Goal: Communication & Community: Answer question/provide support

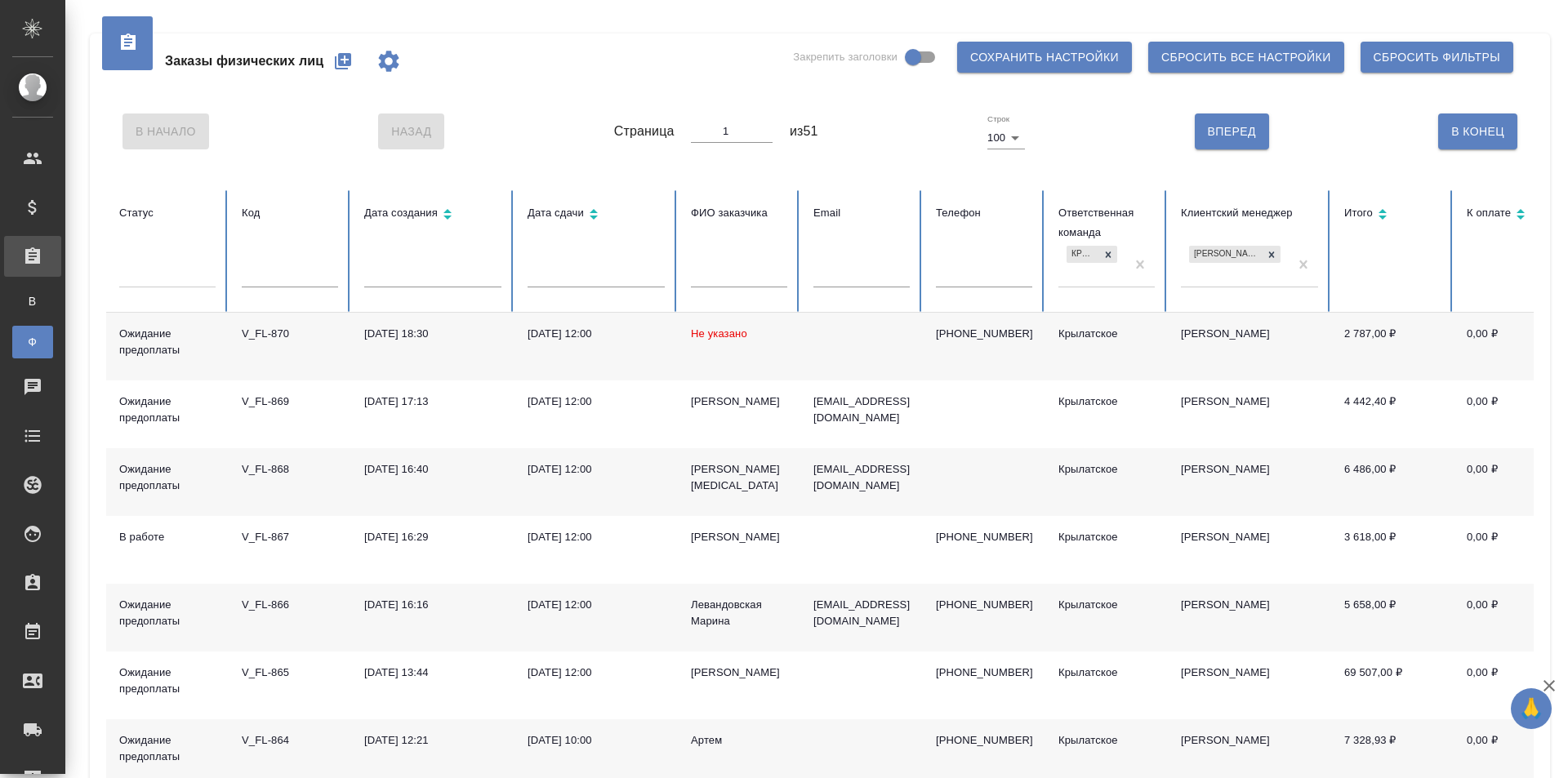
click at [728, 337] on span "Не указано" at bounding box center [718, 333] width 56 height 12
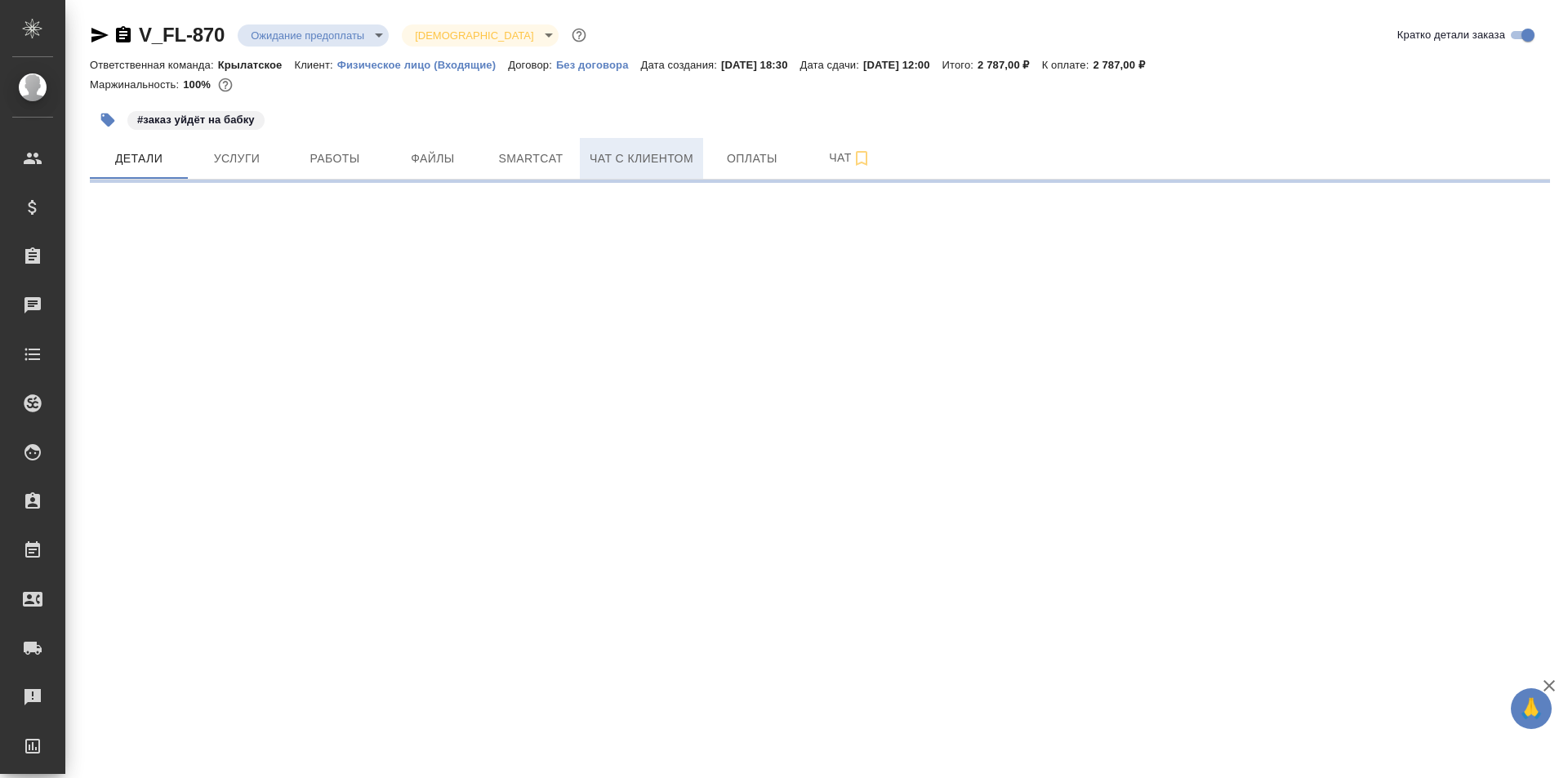
click at [603, 157] on span "Чат с клиентом" at bounding box center [642, 159] width 104 height 21
select select "RU"
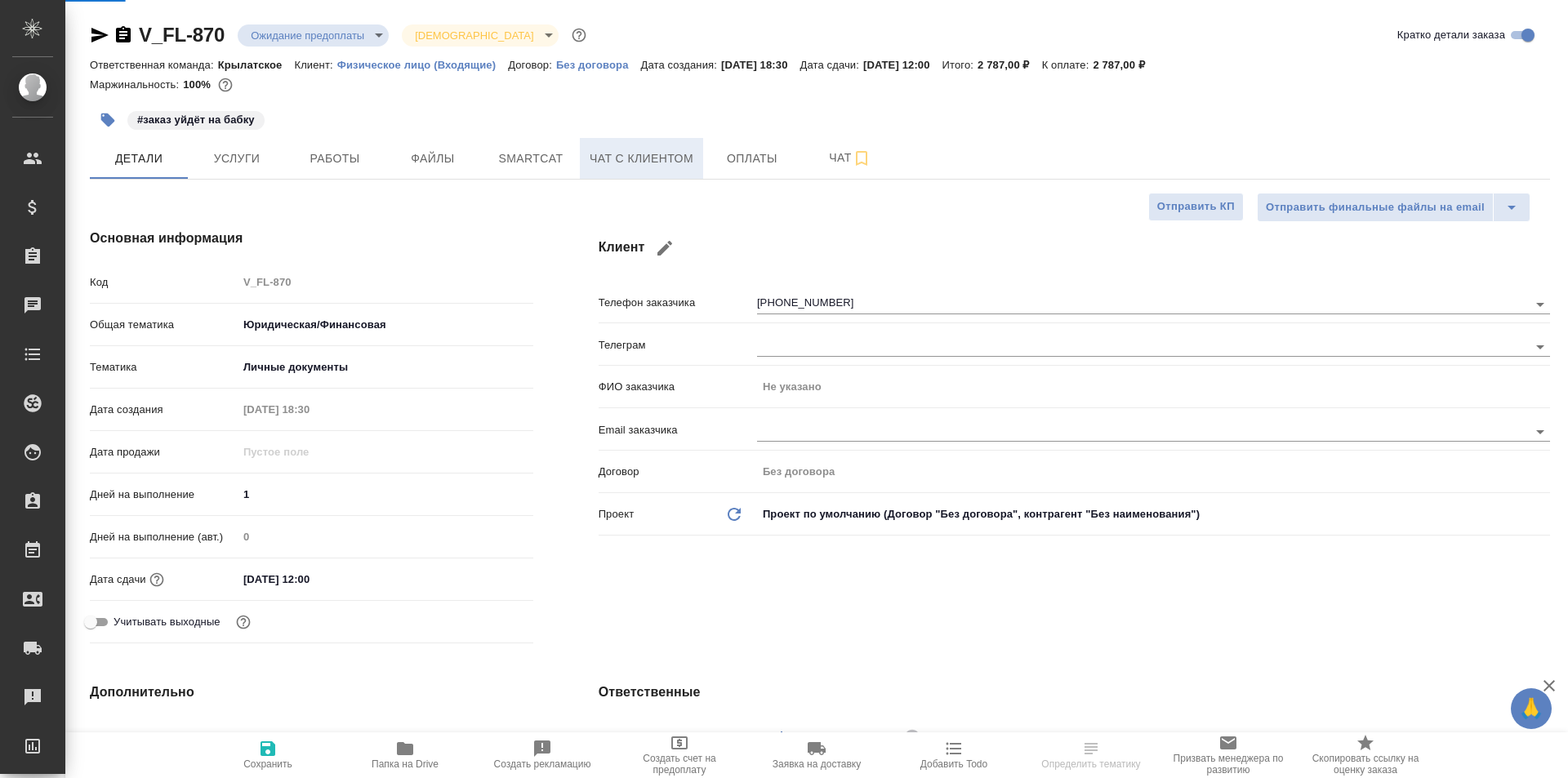
type textarea "x"
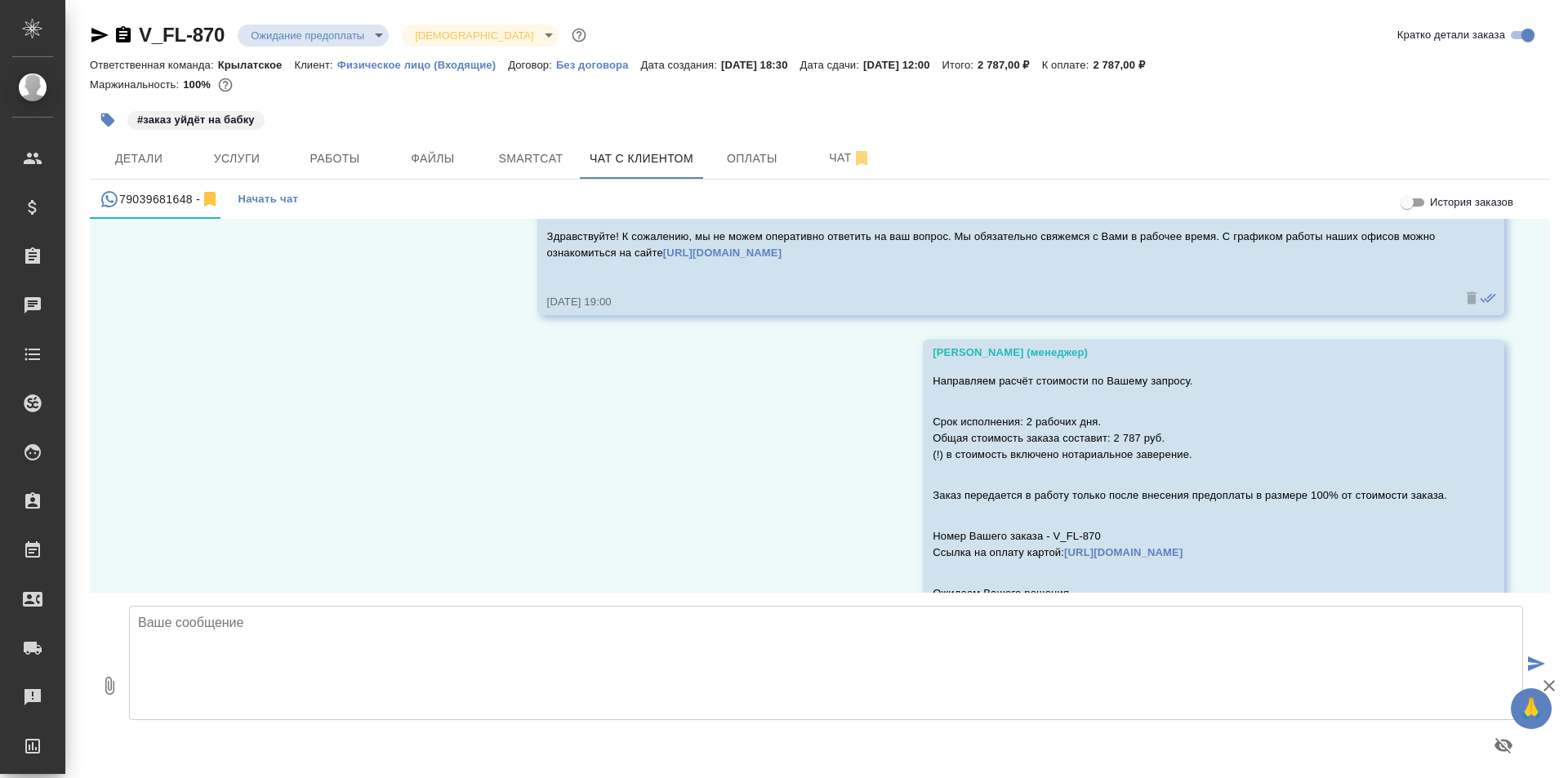
scroll to position [907, 0]
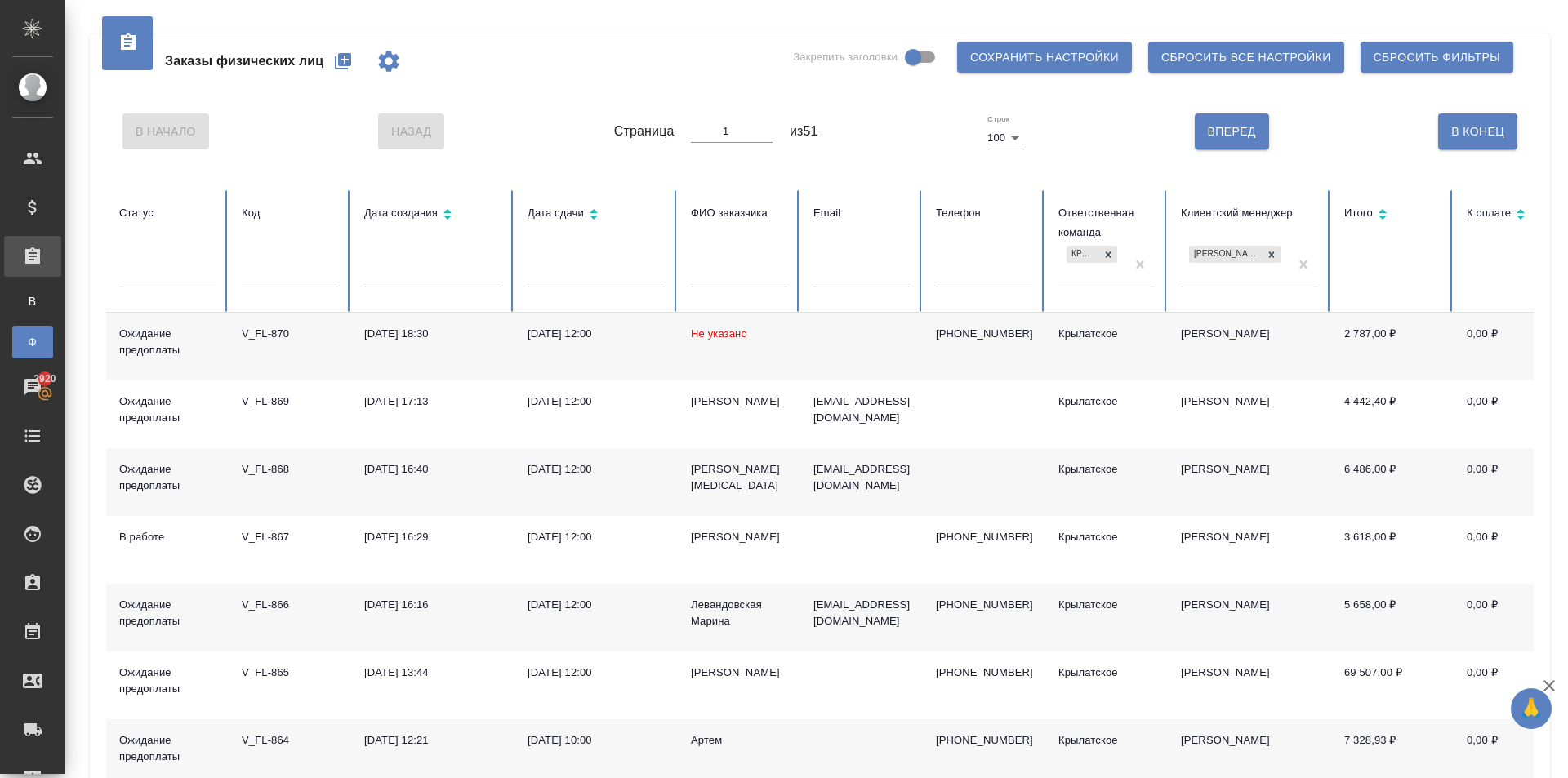
click at [626, 56] on div "Заказы физических лиц Закрепить заголовки Сохранить настройки Сбросить все наст…" at bounding box center [819, 61] width 1427 height 56
click at [685, 327] on td "Не указано" at bounding box center [739, 346] width 122 height 68
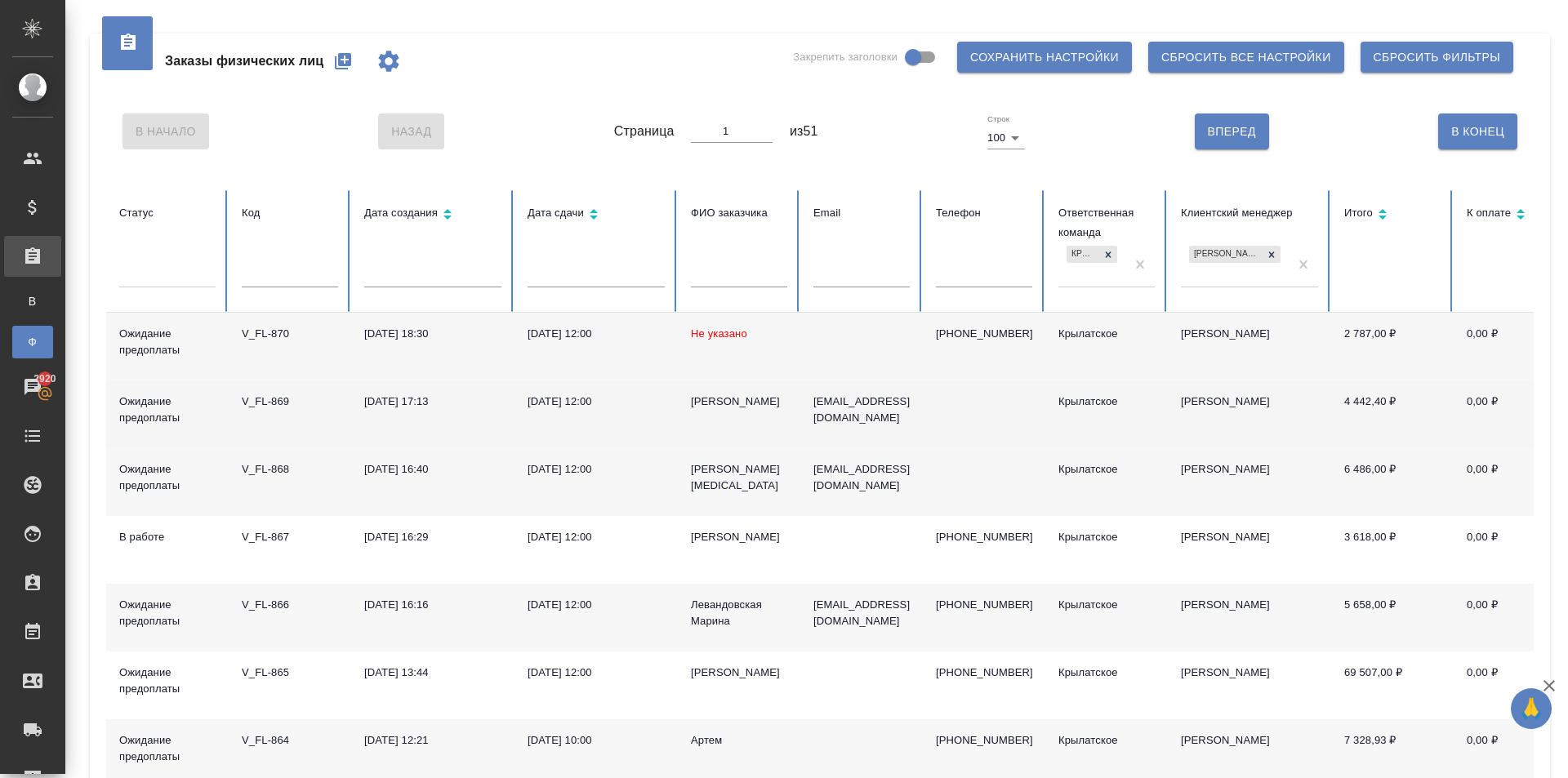
click at [717, 410] on div "Гайнутдинов Альберт Фаридович" at bounding box center [739, 401] width 97 height 16
click at [717, 410] on div "[PERSON_NAME]" at bounding box center [739, 401] width 97 height 16
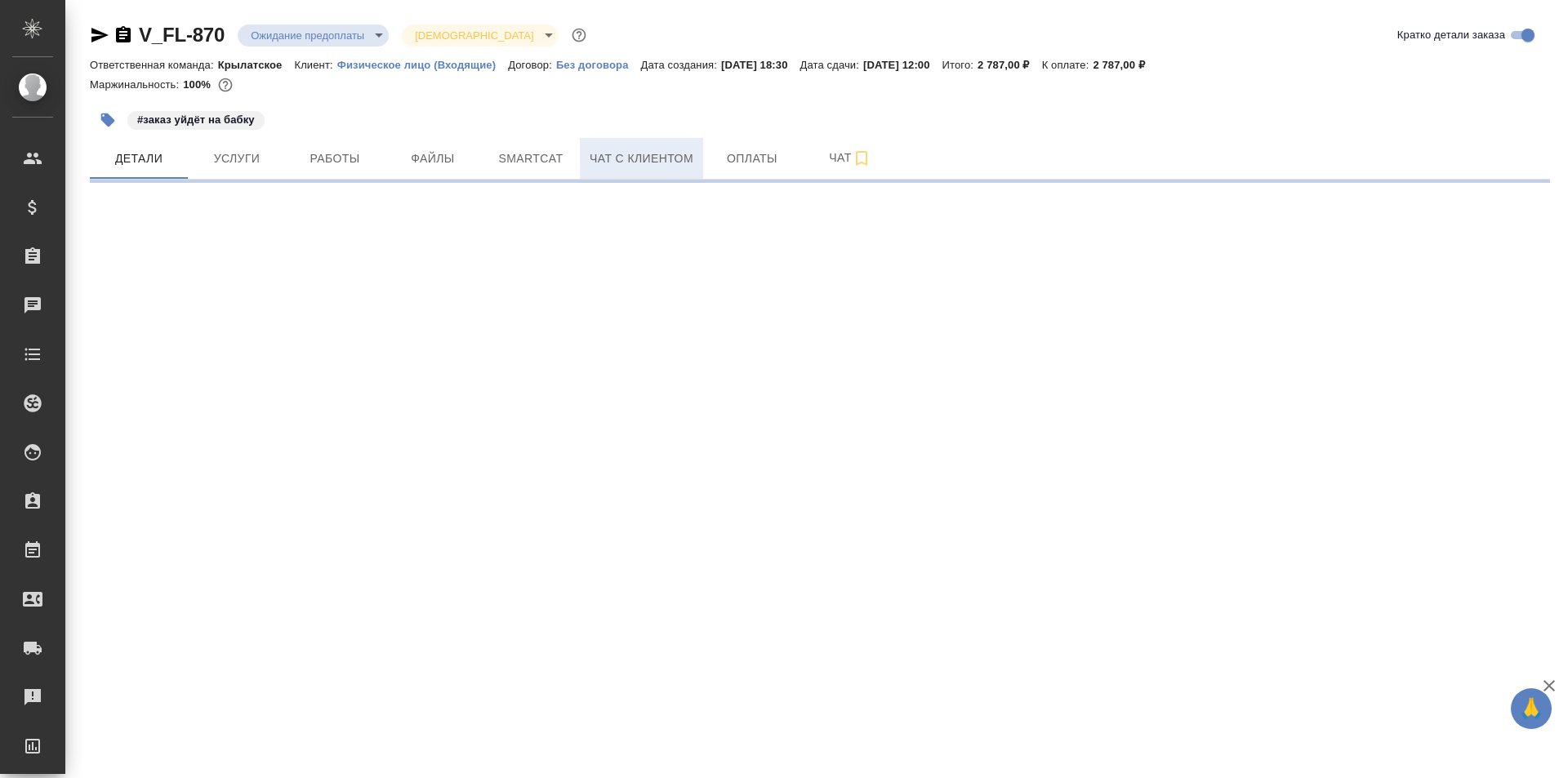
click at [631, 166] on span "Чат с клиентом" at bounding box center [642, 159] width 104 height 21
select select "RU"
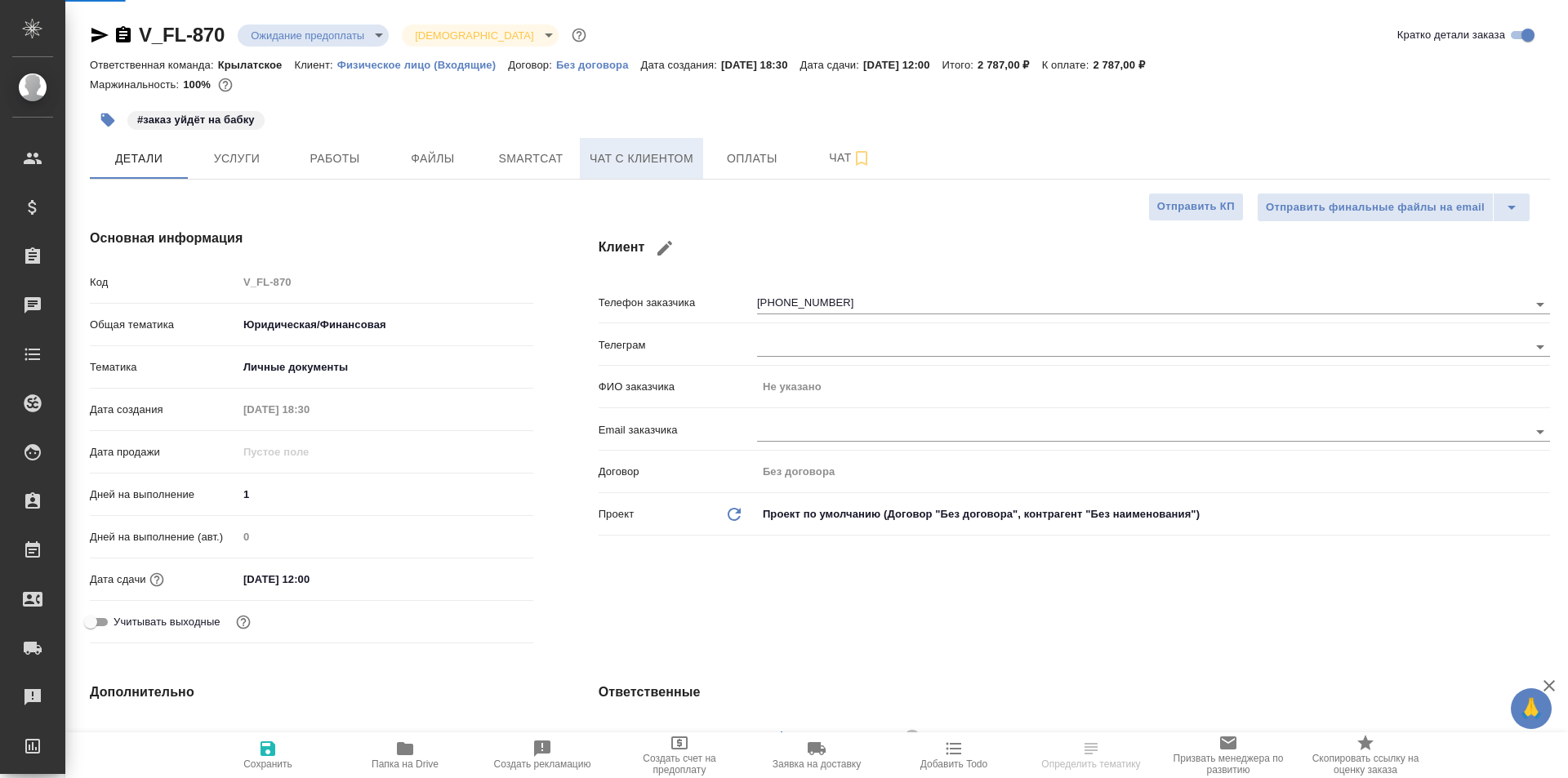
type textarea "x"
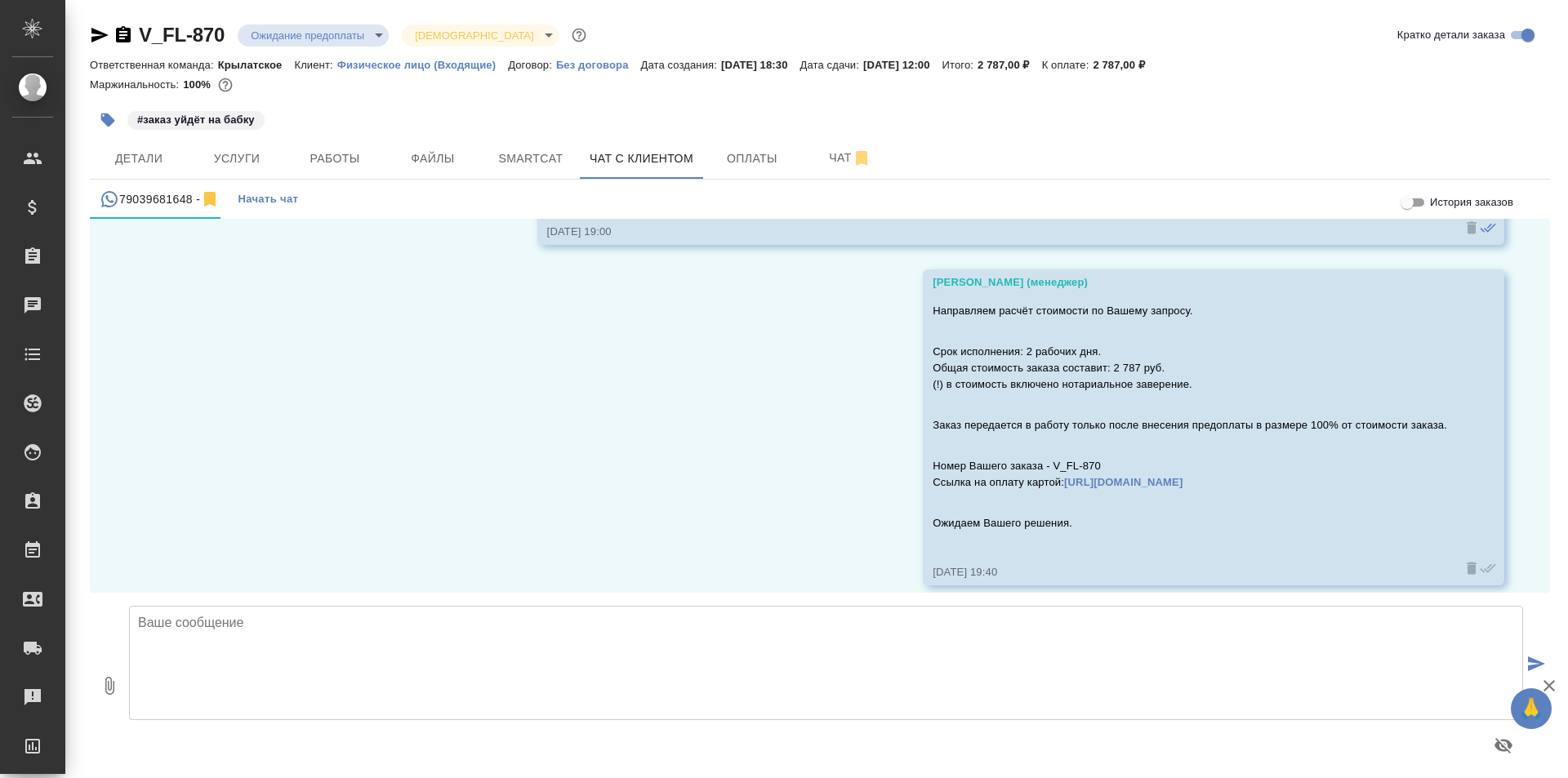
scroll to position [907, 0]
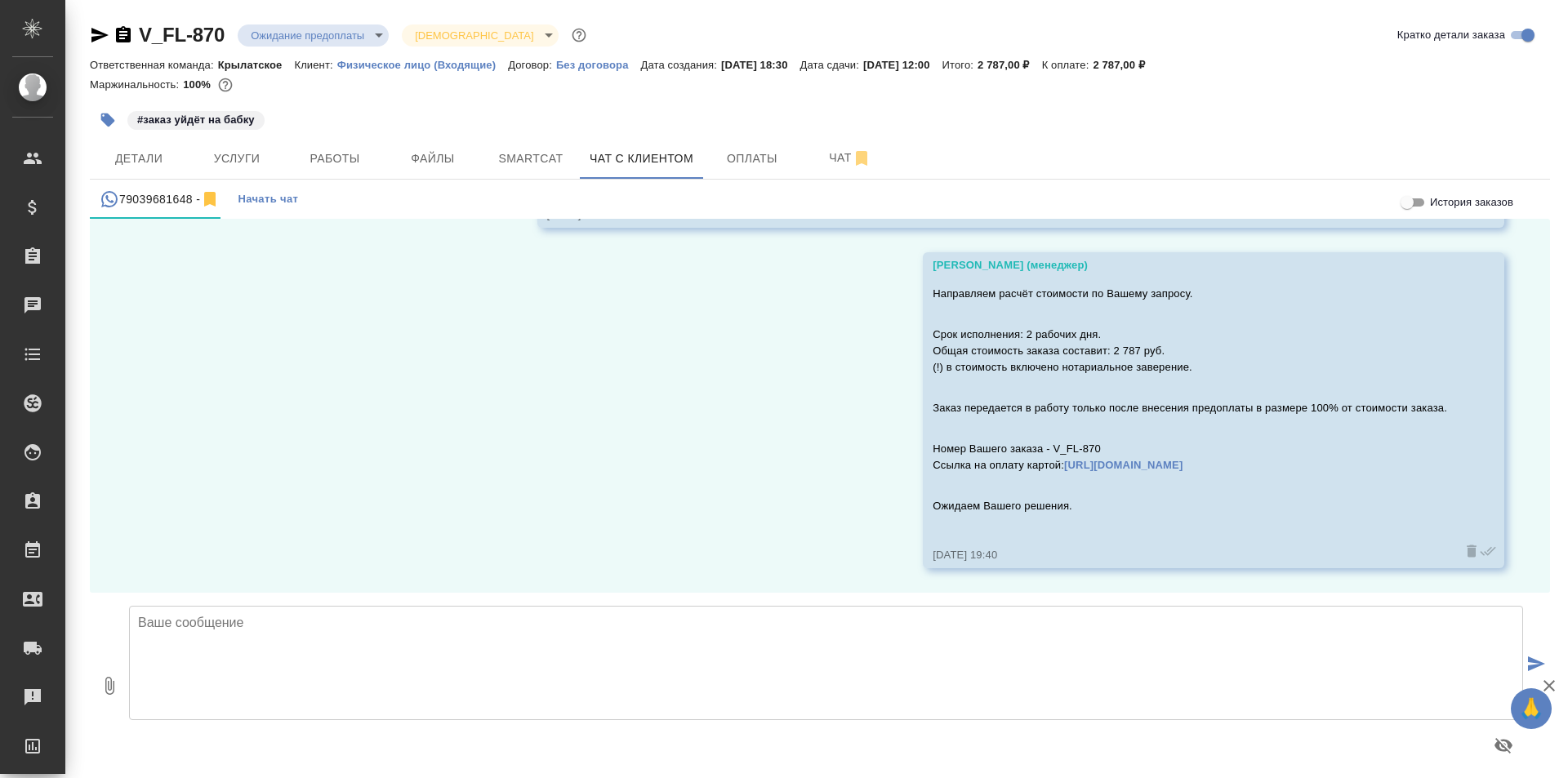
click at [381, 635] on textarea at bounding box center [826, 663] width 1394 height 115
paste textarea "Добрый день! Направляли Вам расчет стоимости перевода, но, к сожалению, не полу…"
type textarea "Добрый день! Направляли Вам расчет стоимости перевода, но, к сожалению, не полу…"
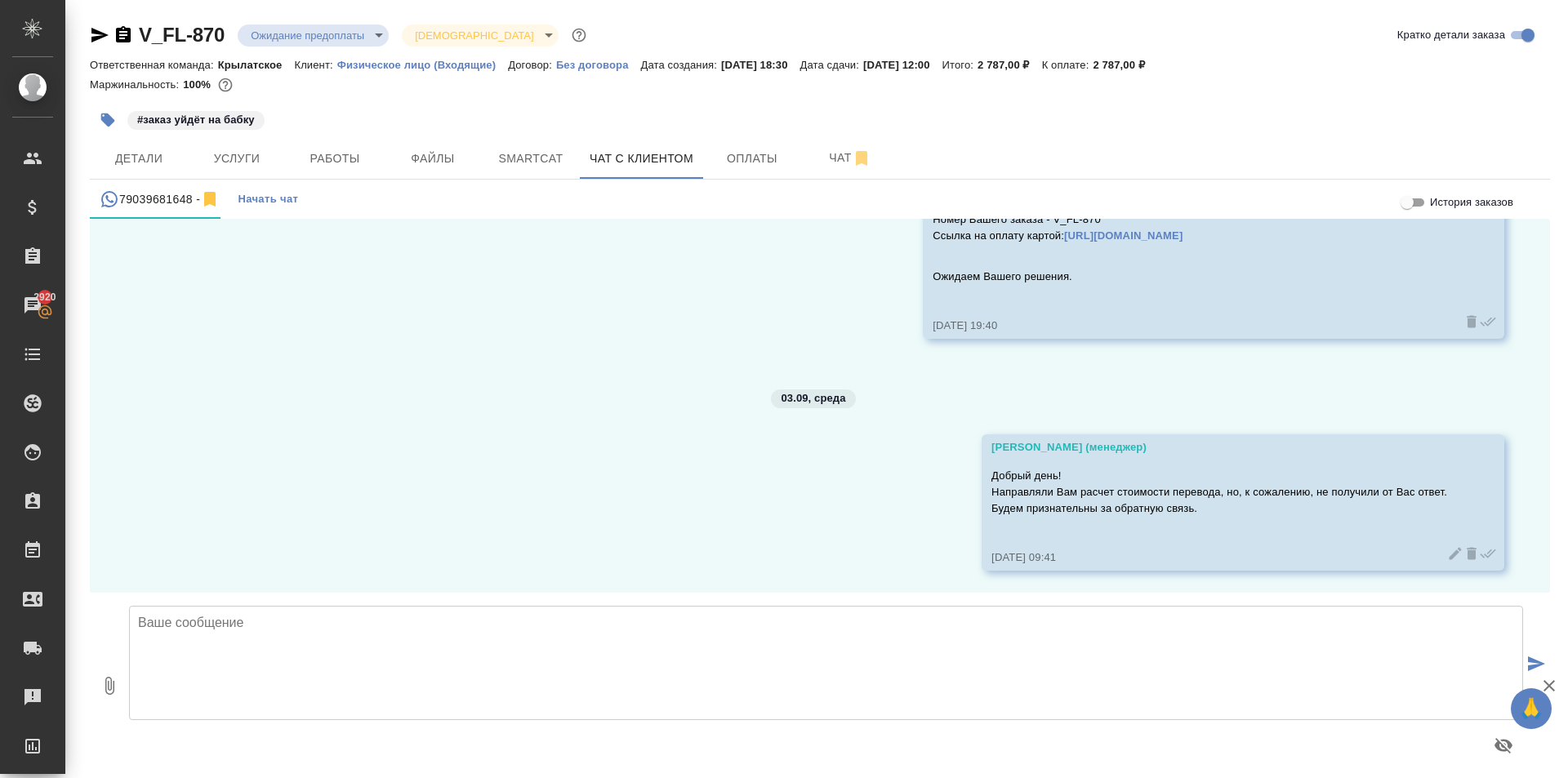
scroll to position [1139, 0]
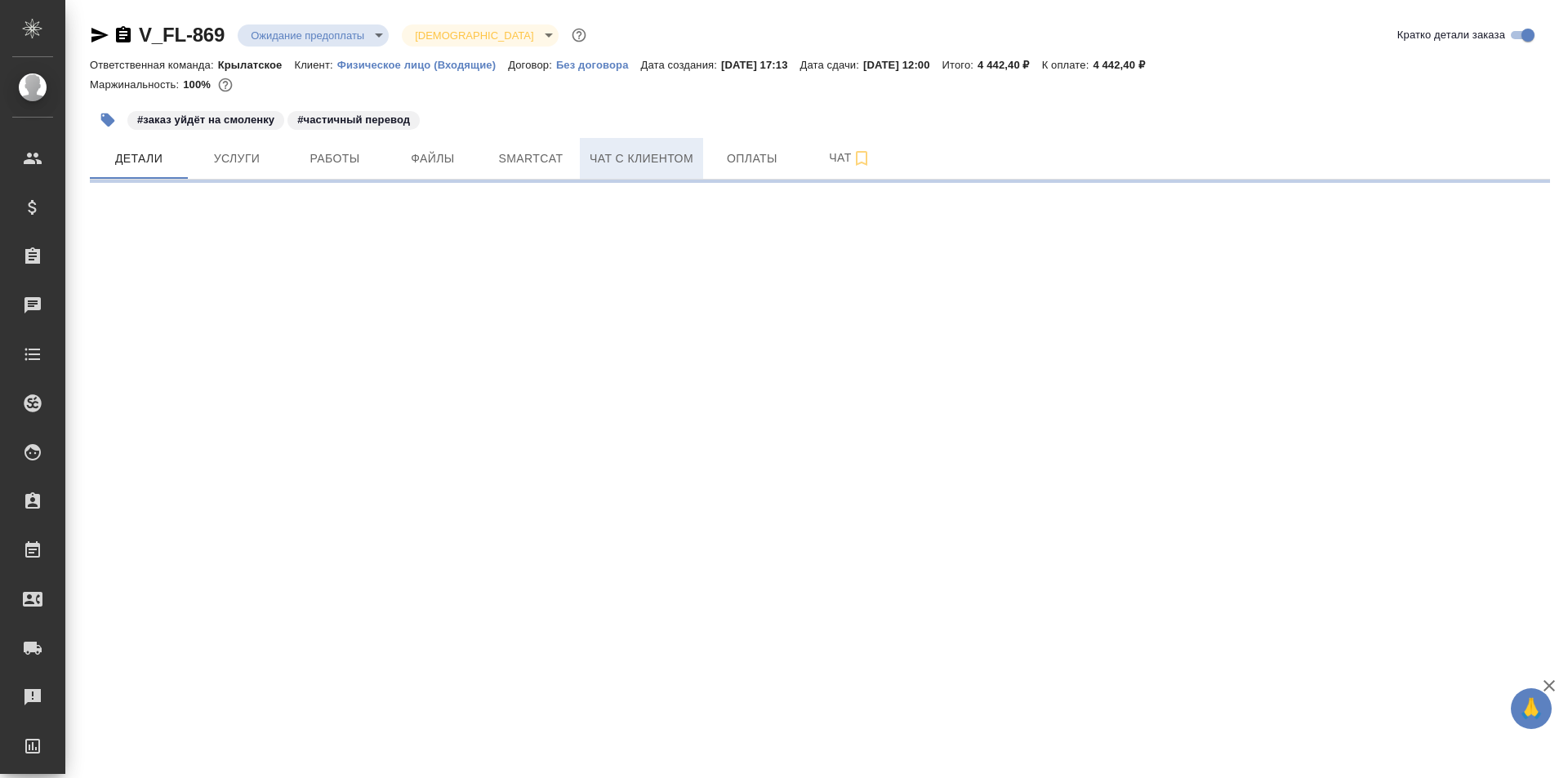
click at [632, 163] on span "Чат с клиентом" at bounding box center [642, 159] width 104 height 21
select select "RU"
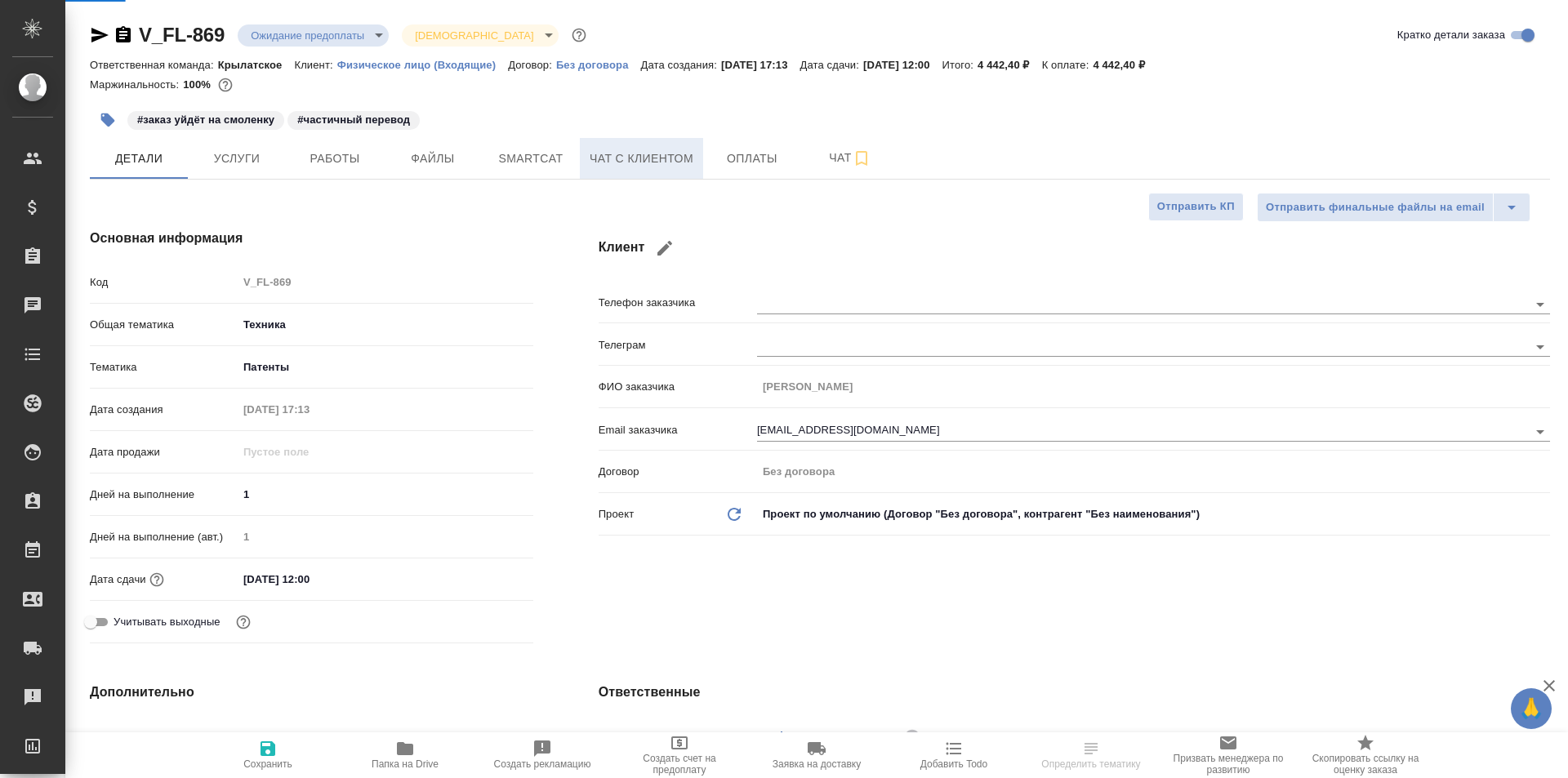
type textarea "x"
